Goal: Complete application form

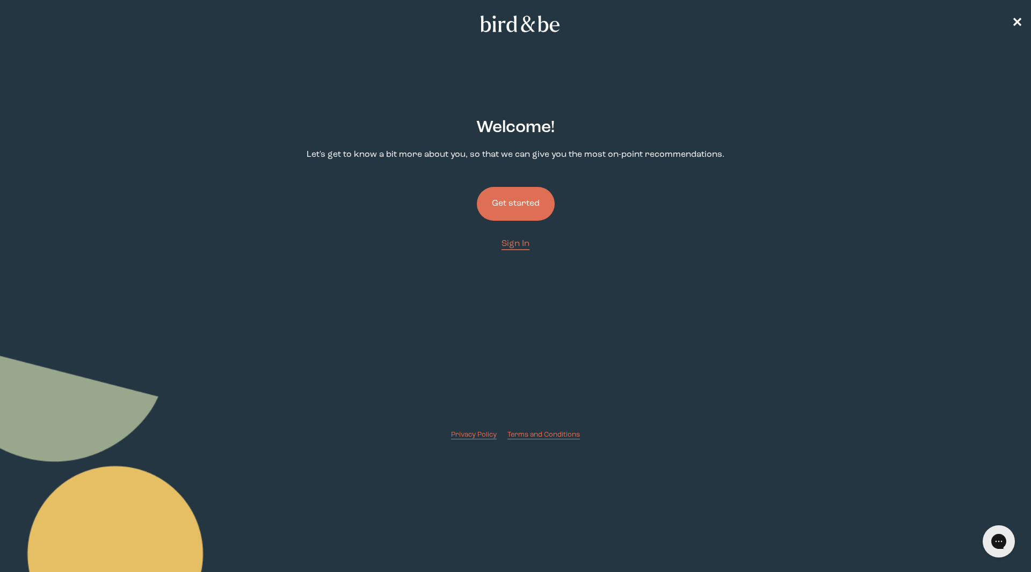
click at [516, 216] on button "Get started" at bounding box center [516, 204] width 78 height 34
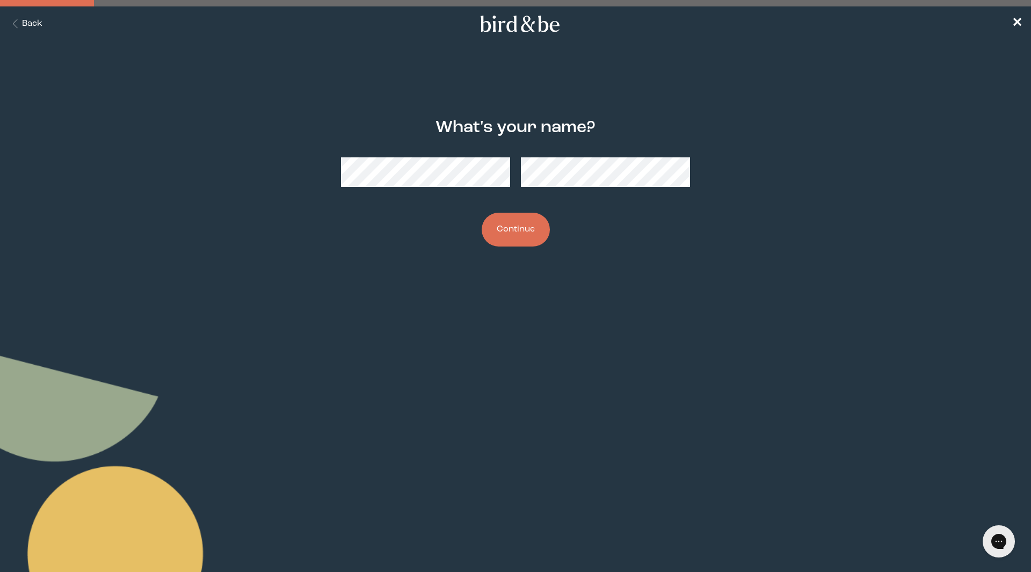
click at [516, 222] on button "Continue" at bounding box center [516, 230] width 68 height 34
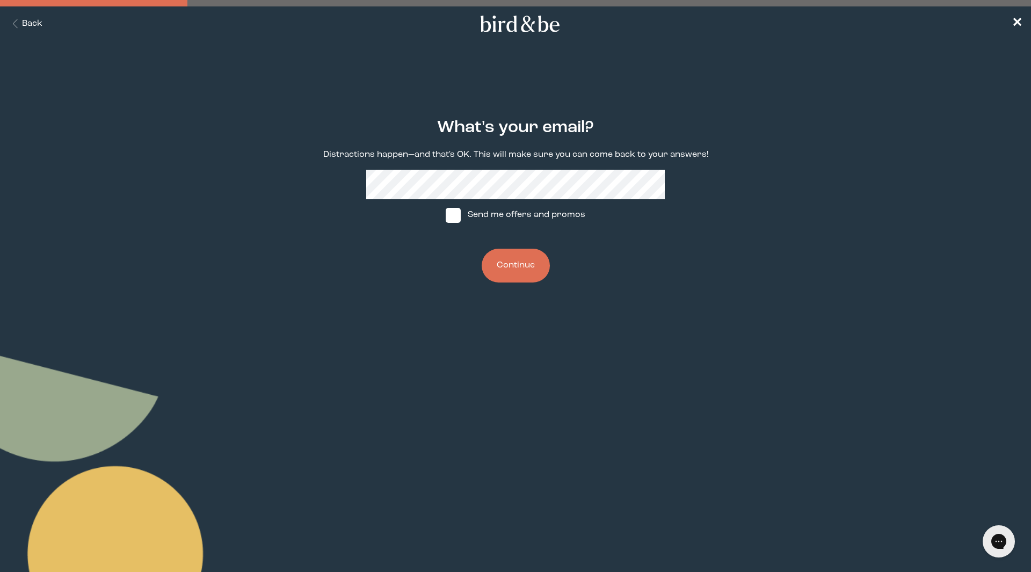
click at [385, 230] on div "What's your email? Distractions happen—and that's OK. This will make sure you c…" at bounding box center [515, 200] width 499 height 199
click at [655, 300] on form "What's your email? Distractions happen—and that's OK. This will make sure you c…" at bounding box center [516, 200] width 516 height 216
click at [529, 257] on button "Continue" at bounding box center [516, 266] width 68 height 34
